Goal: Task Accomplishment & Management: Complete application form

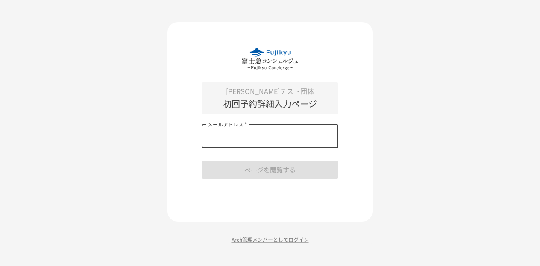
click at [282, 139] on input "メールアドレス   *" at bounding box center [270, 136] width 137 height 24
type input "**********"
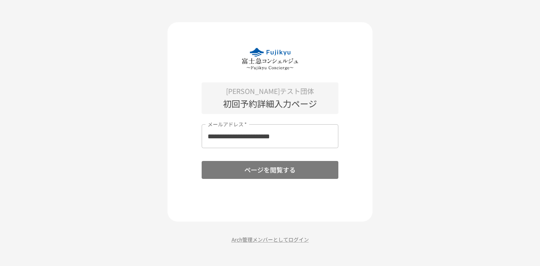
click at [276, 171] on button "ページを閲覧する" at bounding box center [270, 170] width 137 height 18
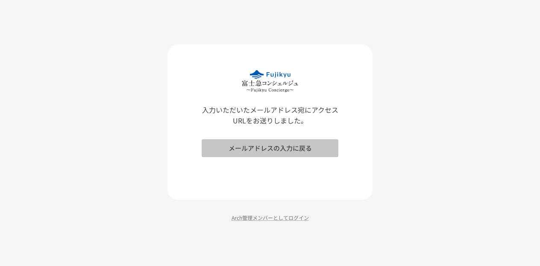
click at [269, 149] on button "メールアドレスの入力に戻る" at bounding box center [270, 148] width 137 height 18
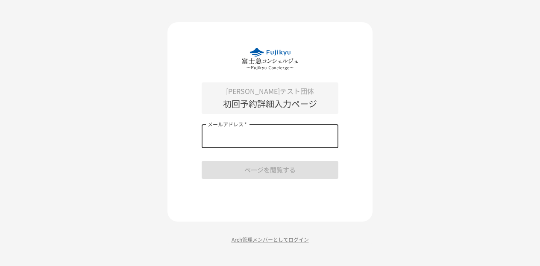
click at [261, 141] on input "メールアドレス   *" at bounding box center [270, 136] width 137 height 24
type input "**********"
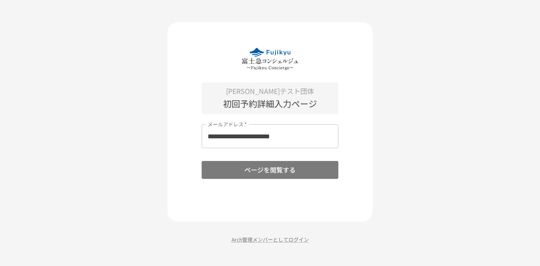
click at [259, 167] on button "ページを閲覧する" at bounding box center [270, 170] width 137 height 18
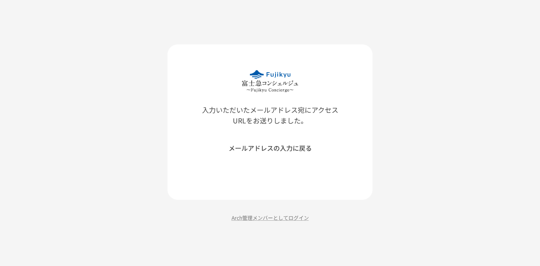
click at [262, 148] on button "メールアドレスの入力に戻る" at bounding box center [270, 148] width 137 height 18
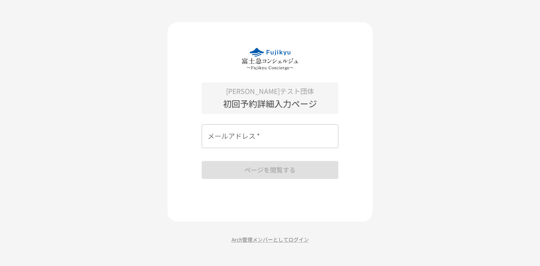
click at [270, 107] on p "初回予約詳細入力ページ" at bounding box center [270, 104] width 137 height 14
click at [287, 110] on p "初回予約詳細入力ページ" at bounding box center [270, 104] width 137 height 14
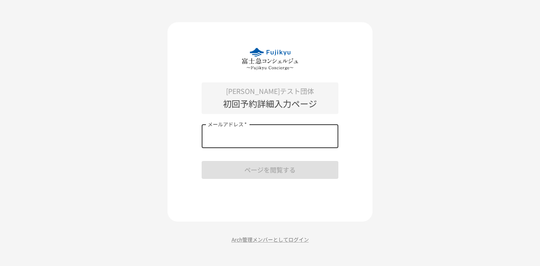
click at [224, 133] on input "メールアドレス   *" at bounding box center [270, 136] width 137 height 24
type input "**********"
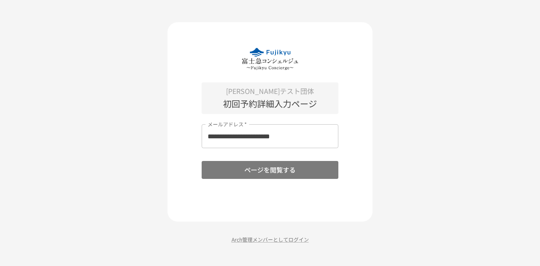
click at [255, 168] on button "ページを閲覧する" at bounding box center [270, 170] width 137 height 18
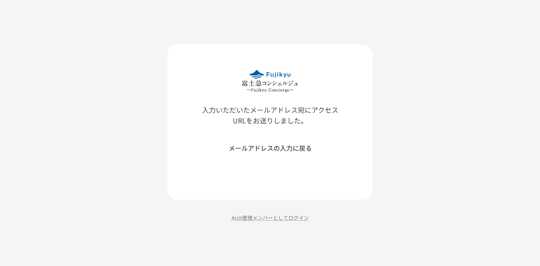
click at [255, 169] on div "入力いただいたメールアドレス宛にアクセスURLをお送りしました。 メールアドレスの入力に戻る" at bounding box center [269, 121] width 205 height 155
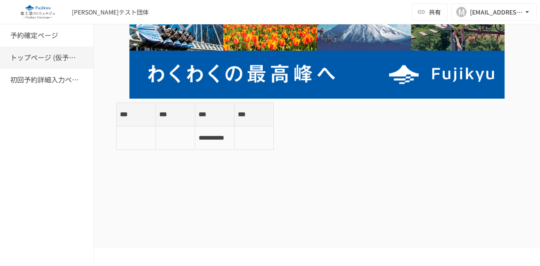
scroll to position [74, 0]
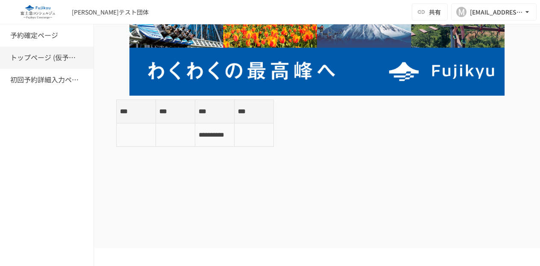
click at [161, 124] on td at bounding box center [175, 134] width 39 height 23
click at [52, 82] on h6 "初回予約詳細入力ページ" at bounding box center [44, 79] width 68 height 11
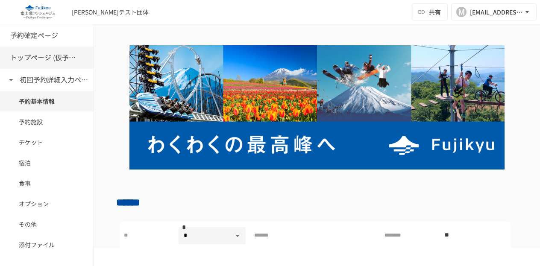
click at [69, 57] on h6 "トップページ (仮予約一覧)" at bounding box center [44, 57] width 68 height 11
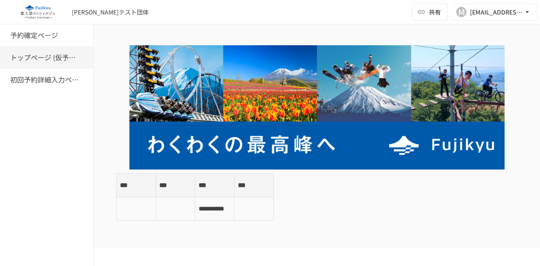
click at [177, 206] on td at bounding box center [175, 208] width 39 height 23
click at [475, 20] on button "M miho.tanaka@geniee.co.jp" at bounding box center [493, 11] width 85 height 17
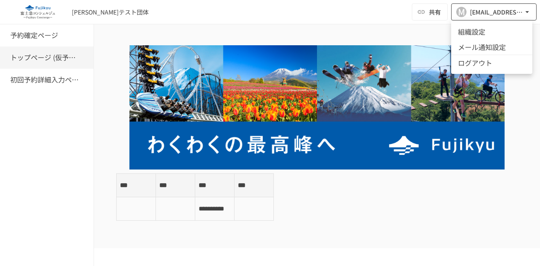
click at [475, 20] on div at bounding box center [270, 133] width 540 height 266
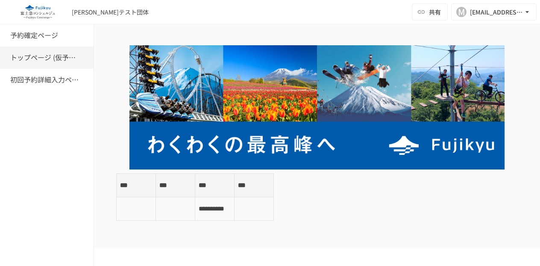
click at [168, 188] on p "***" at bounding box center [175, 185] width 32 height 11
click at [47, 81] on h6 "初回予約詳細入力ページ" at bounding box center [44, 79] width 68 height 11
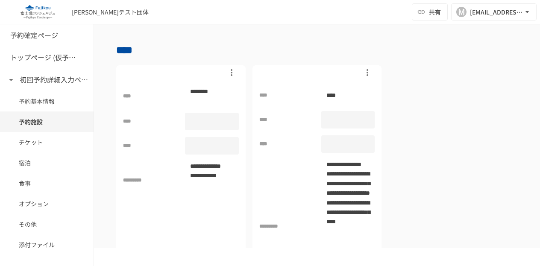
scroll to position [371, 0]
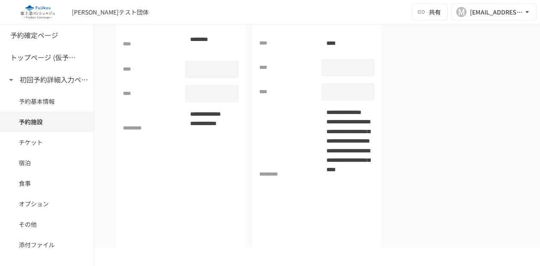
click at [221, 71] on div at bounding box center [211, 70] width 53 height 18
click at [221, 71] on input "text" at bounding box center [211, 68] width 53 height 15
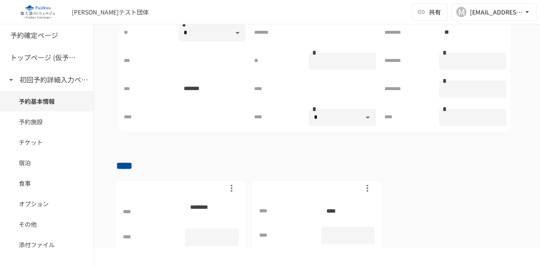
scroll to position [212, 0]
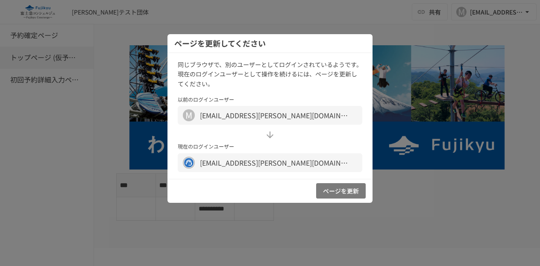
click at [333, 194] on button "ページを更新" at bounding box center [341, 191] width 50 height 16
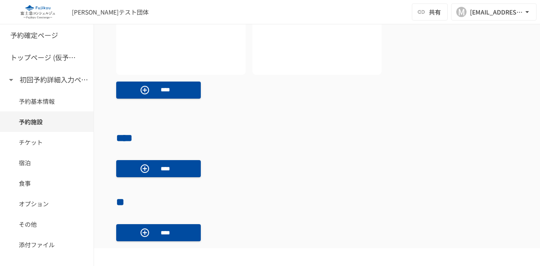
scroll to position [562, 0]
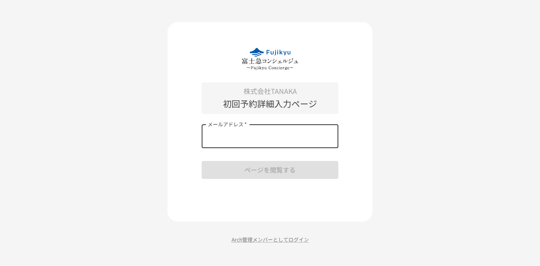
click at [264, 140] on input "メールアドレス   *" at bounding box center [270, 136] width 137 height 24
type input "*"
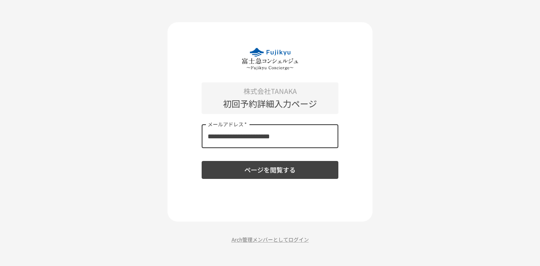
type input "**********"
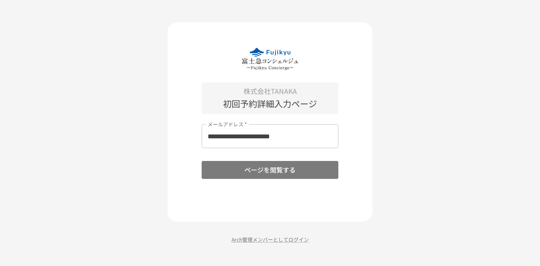
click at [241, 167] on button "ページを閲覧する" at bounding box center [270, 170] width 137 height 18
